Goal: Transaction & Acquisition: Book appointment/travel/reservation

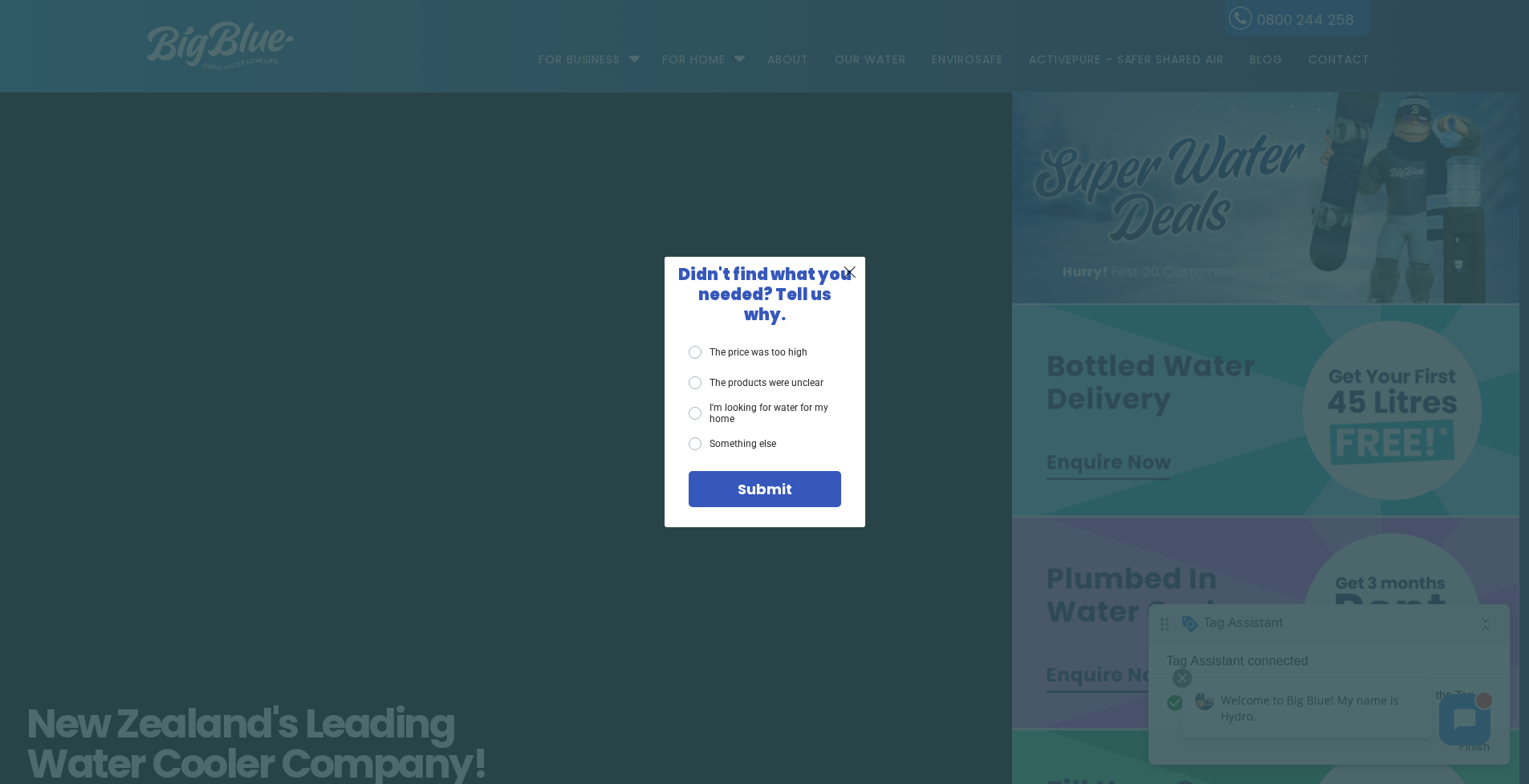
click at [688, 241] on div "X Didn't find what you needed? Tell us why. The price was too high The products…" at bounding box center [764, 392] width 1529 height 784
click at [851, 279] on span "X" at bounding box center [850, 271] width 15 height 20
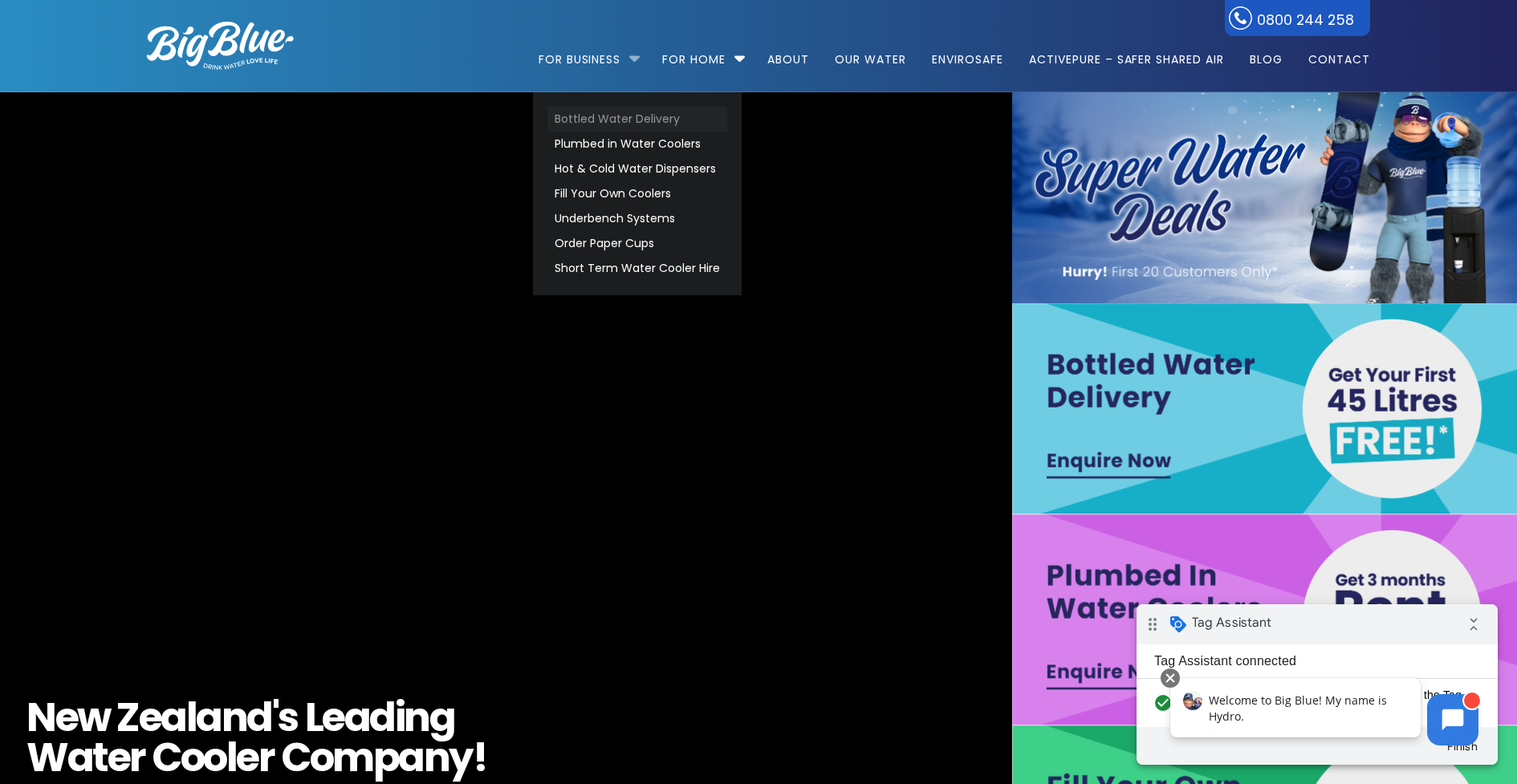
click at [613, 121] on link "Bottled Water Delivery" at bounding box center [637, 119] width 180 height 25
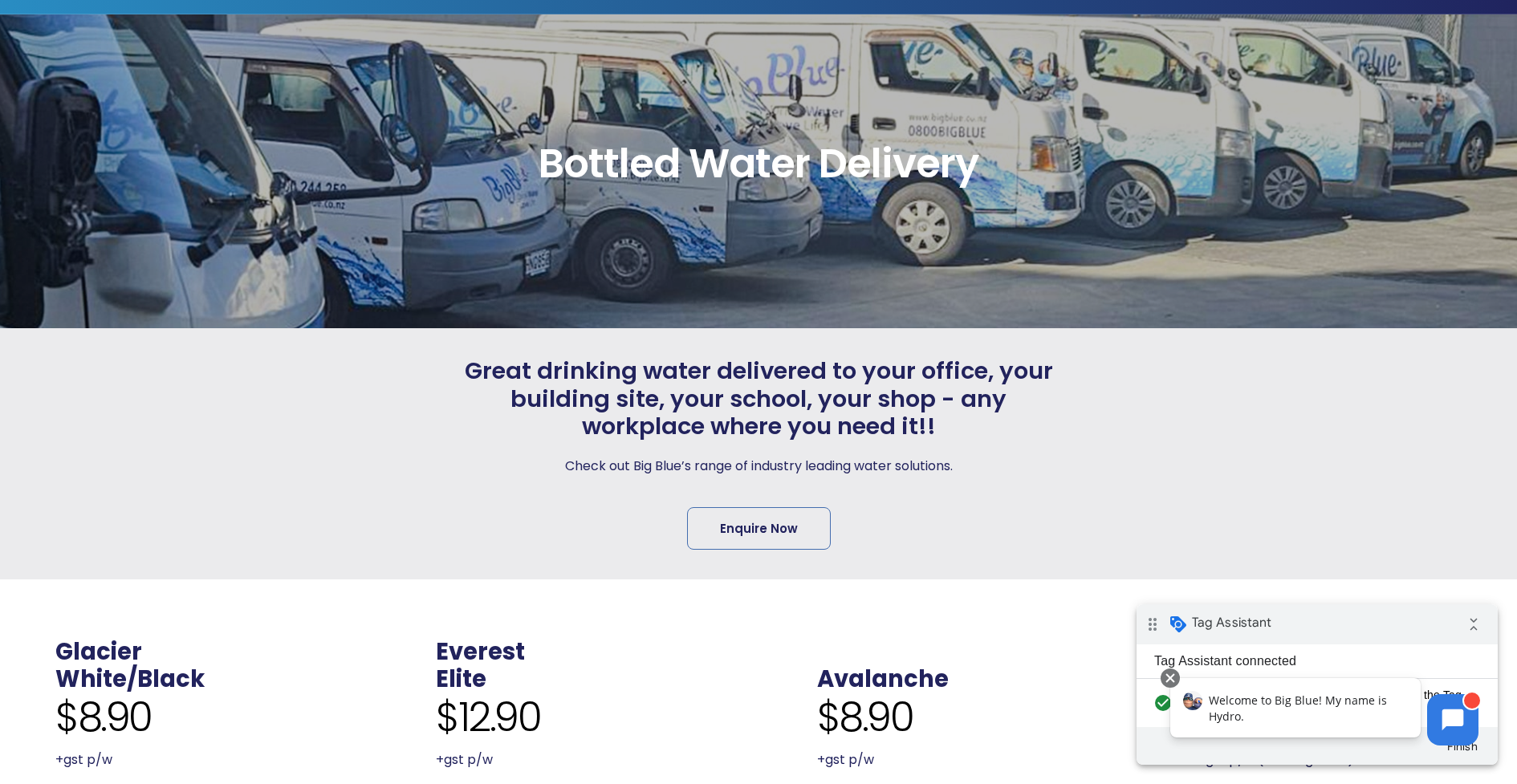
scroll to position [85, 0]
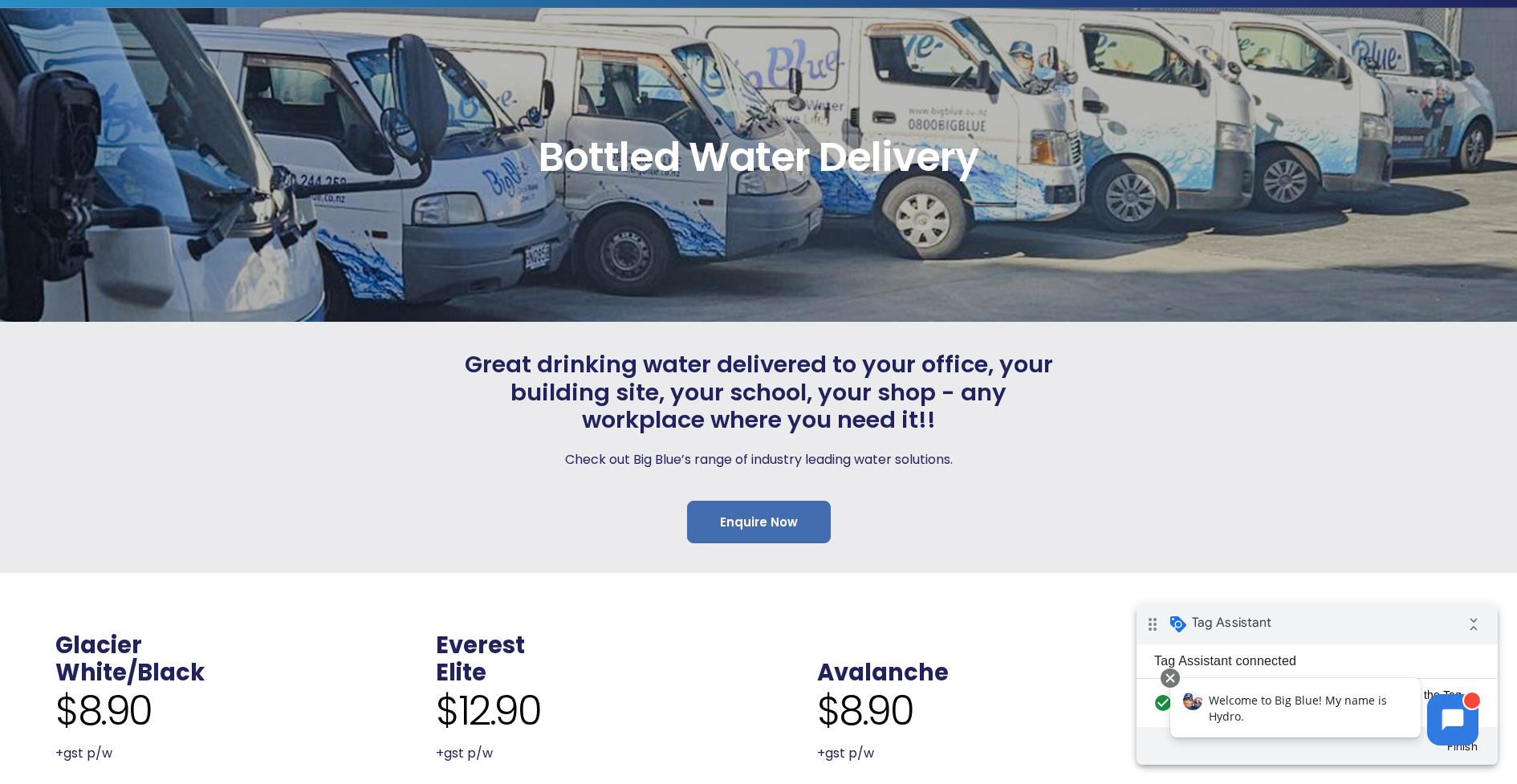
click at [741, 518] on link "Enquire Now" at bounding box center [759, 522] width 144 height 43
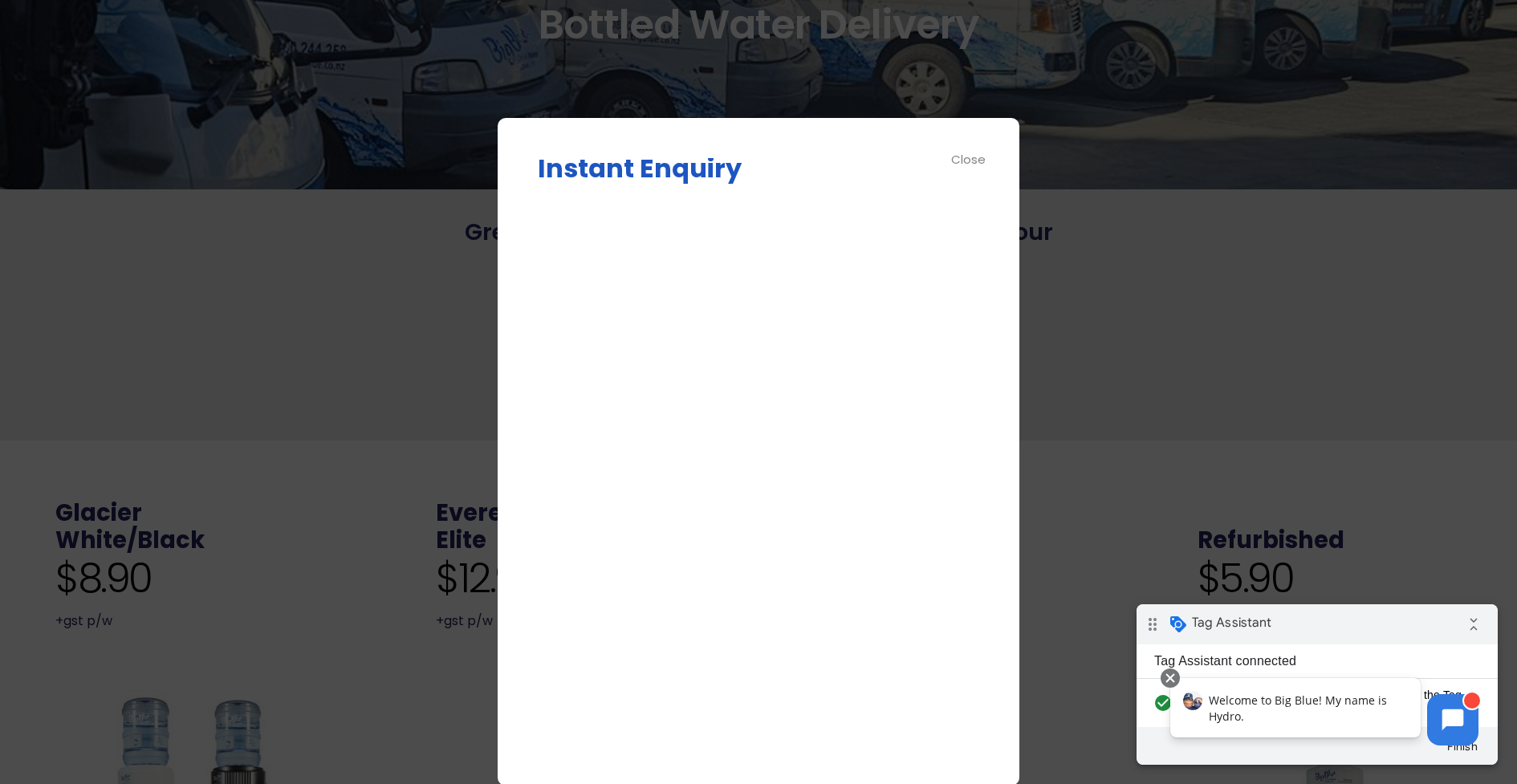
scroll to position [0, 0]
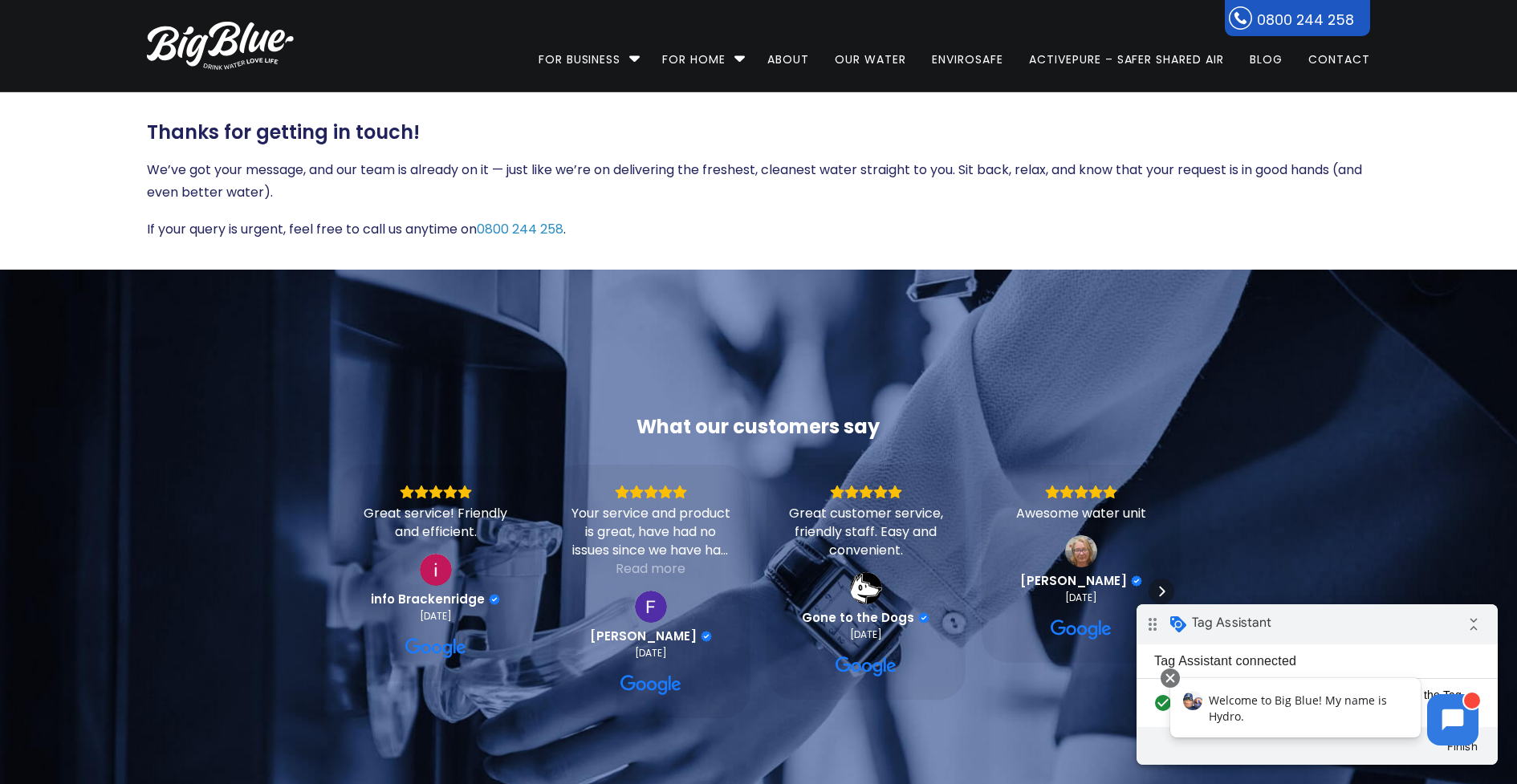
click at [693, 131] on h3 "Thanks for getting in touch!" at bounding box center [758, 133] width 1223 height 23
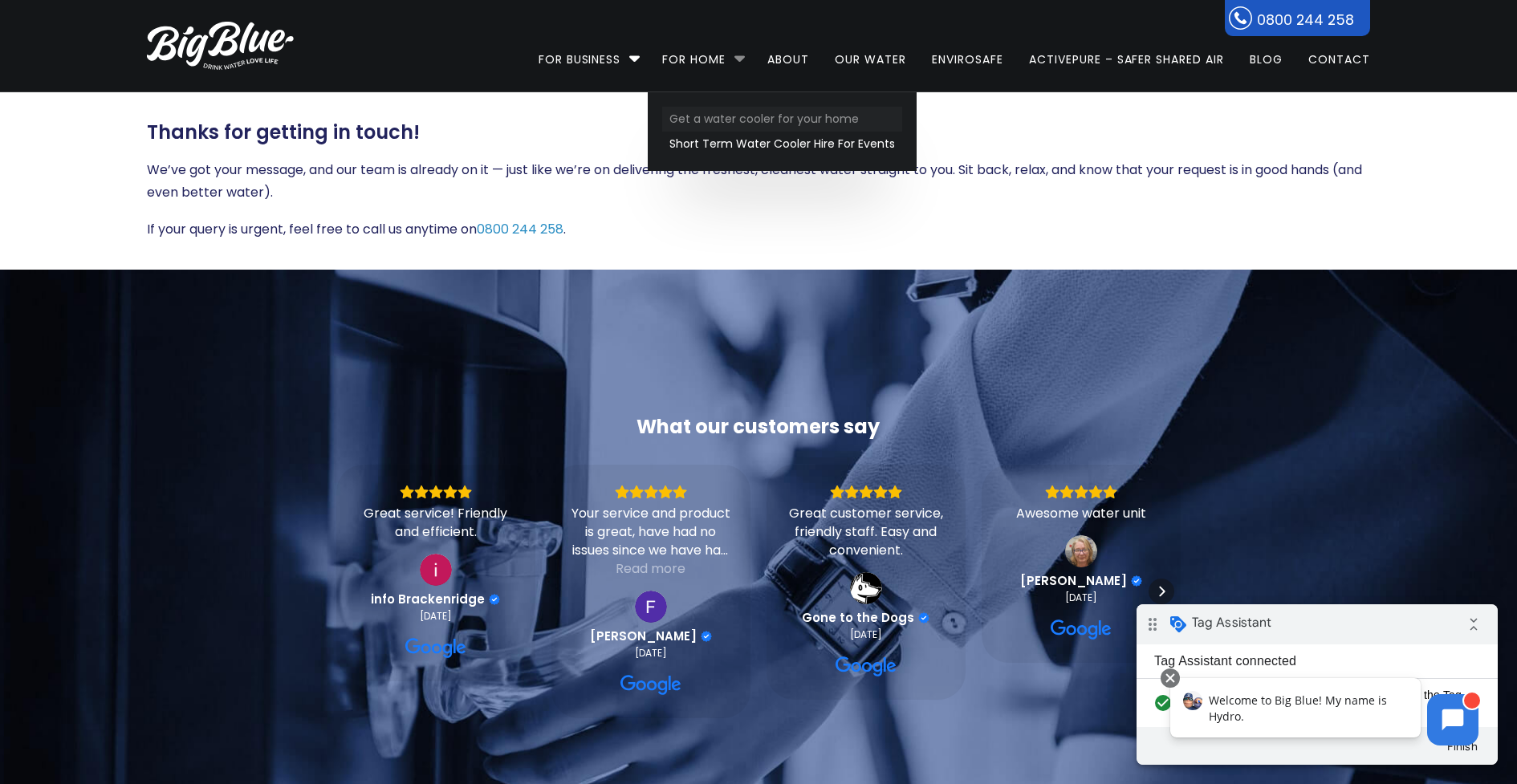
click at [736, 115] on link "Get a water cooler for your home" at bounding box center [781, 119] width 240 height 25
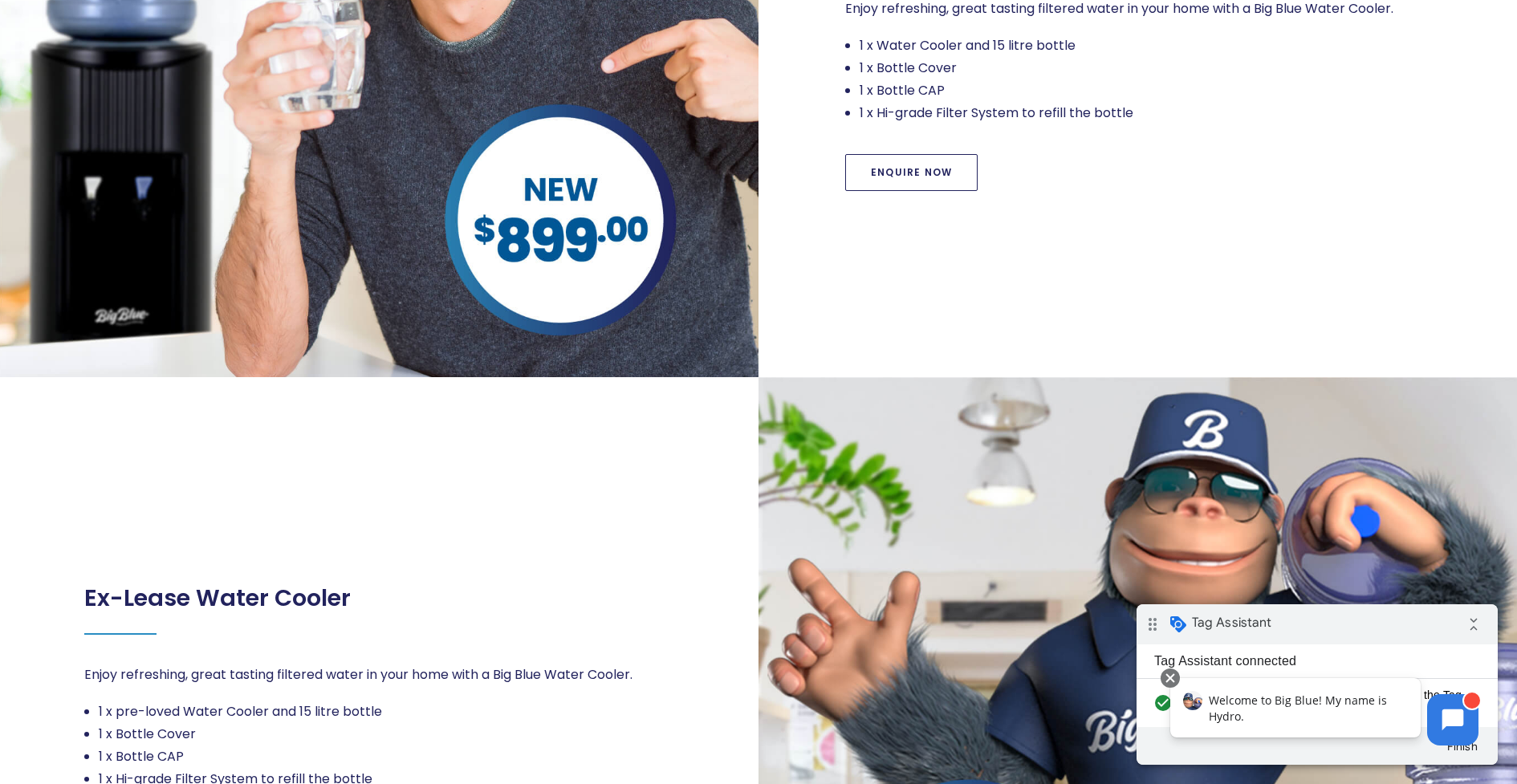
click at [898, 169] on link "Enquire Now" at bounding box center [911, 173] width 132 height 37
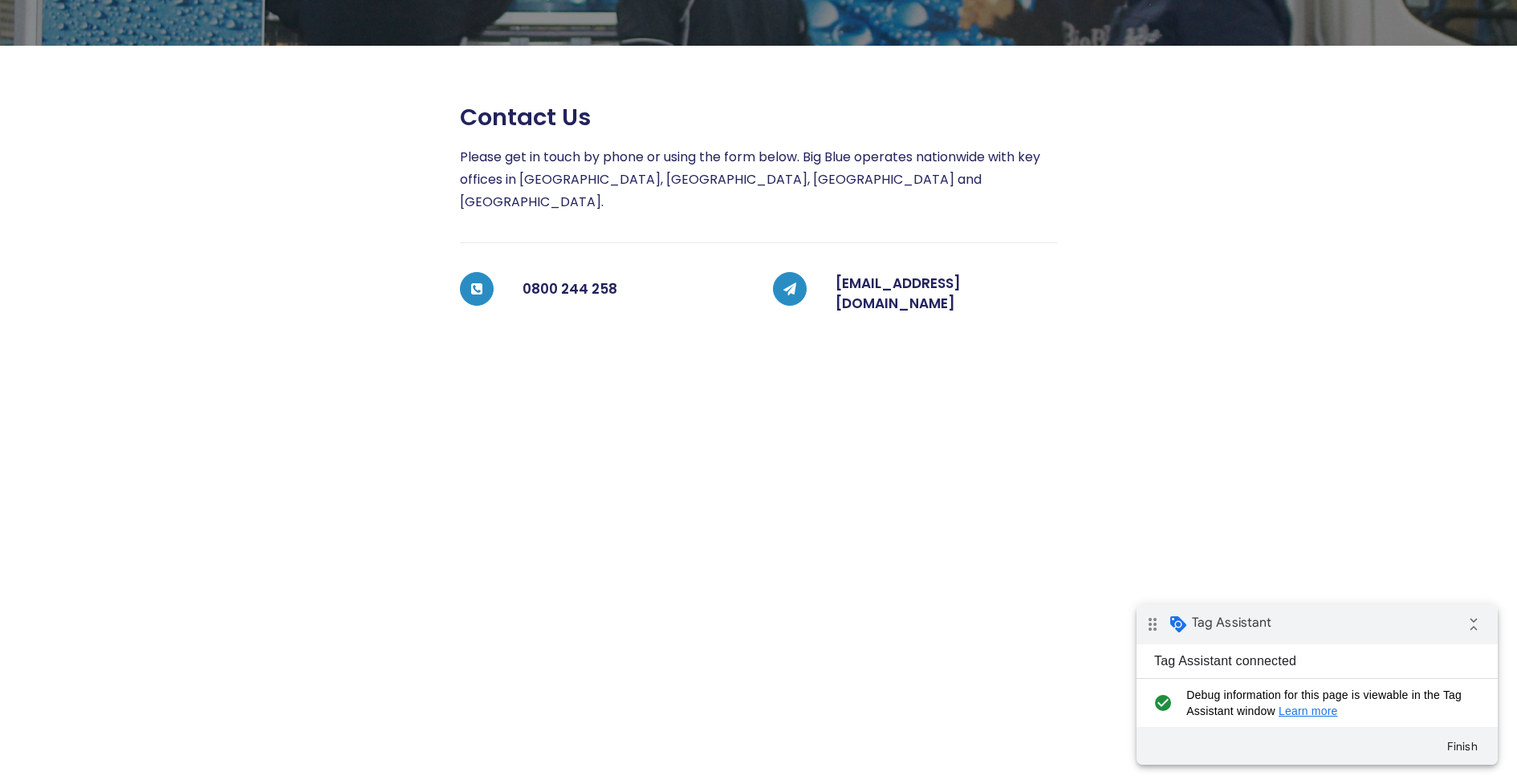
scroll to position [264, 0]
